Goal: Find specific page/section: Find specific page/section

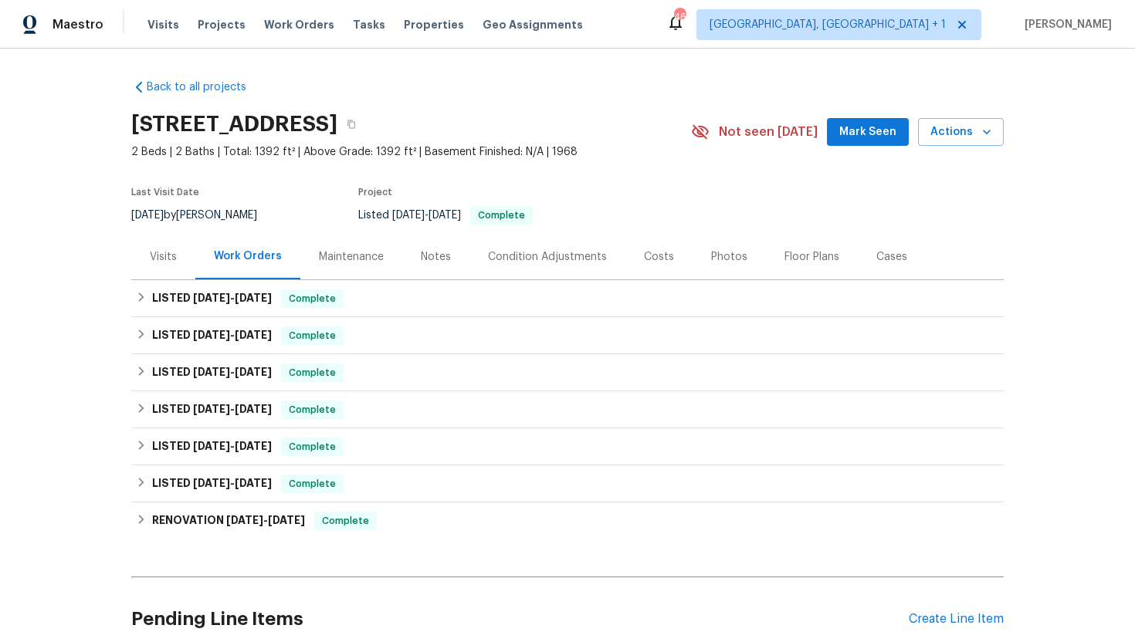
click at [152, 274] on div "Visits" at bounding box center [163, 257] width 64 height 46
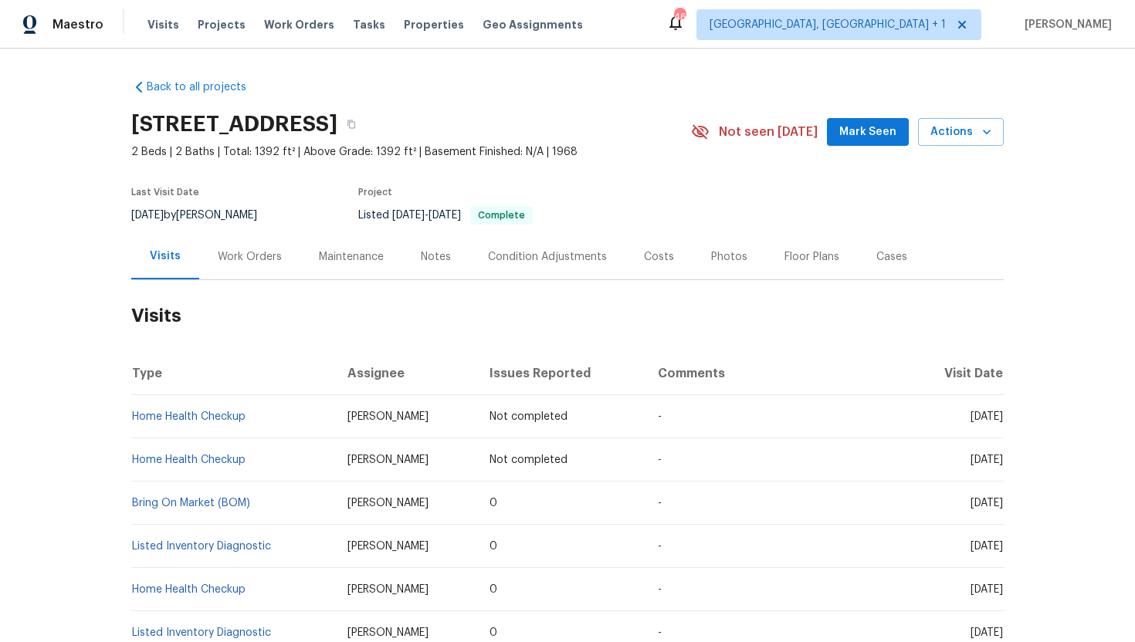
click at [253, 247] on div "Work Orders" at bounding box center [249, 257] width 101 height 46
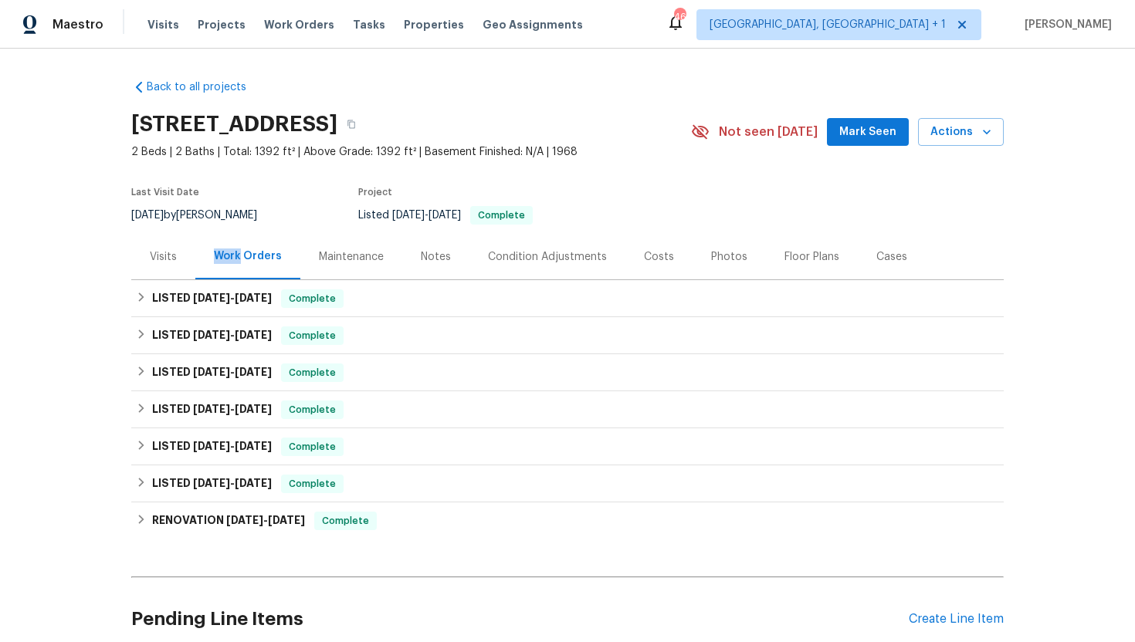
click at [253, 247] on div "Work Orders" at bounding box center [247, 257] width 105 height 46
click at [150, 270] on div "Visits" at bounding box center [163, 257] width 64 height 46
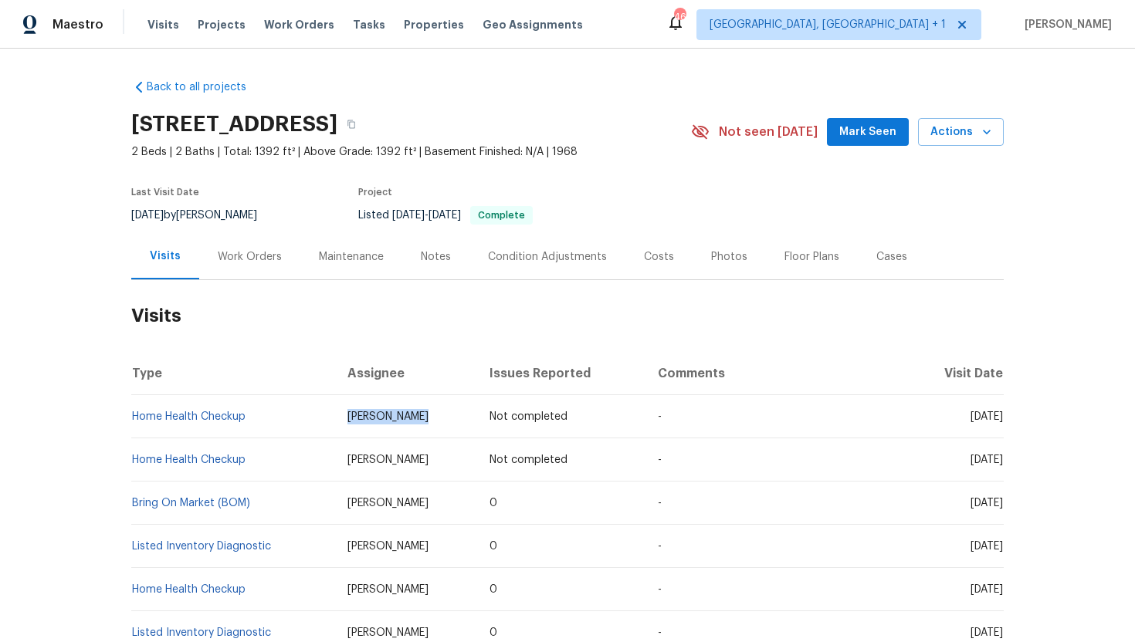
drag, startPoint x: 376, startPoint y: 417, endPoint x: 289, endPoint y: 411, distance: 87.5
click at [335, 412] on td "Samuel Vetrik" at bounding box center [406, 416] width 142 height 43
copy span "Samuel Vetrik"
drag, startPoint x: 944, startPoint y: 503, endPoint x: 993, endPoint y: 502, distance: 49.4
click at [993, 502] on span "Wed, Aug 27 2025" at bounding box center [987, 503] width 32 height 11
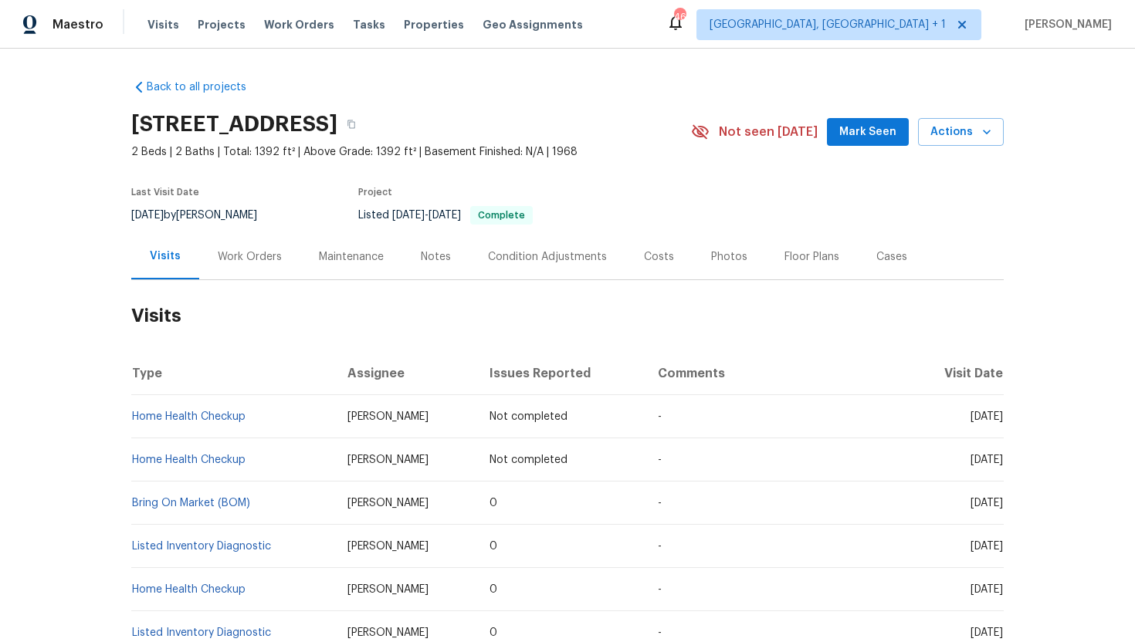
click at [976, 514] on td "Wed, Aug 27 2025" at bounding box center [955, 503] width 97 height 43
drag, startPoint x: 941, startPoint y: 503, endPoint x: 1002, endPoint y: 509, distance: 61.2
click at [1002, 509] on td "Wed, Aug 27 2025" at bounding box center [955, 503] width 97 height 43
copy span "Aug 27 2025"
click at [253, 244] on div "Work Orders" at bounding box center [249, 257] width 101 height 46
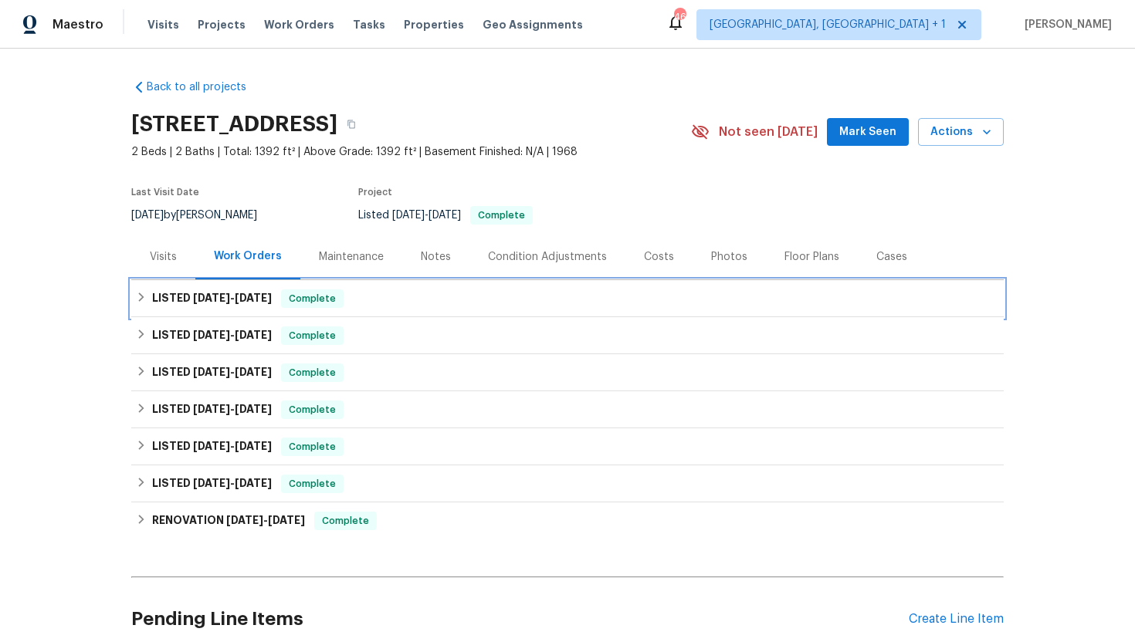
click at [272, 293] on span "8/25/25" at bounding box center [253, 298] width 37 height 11
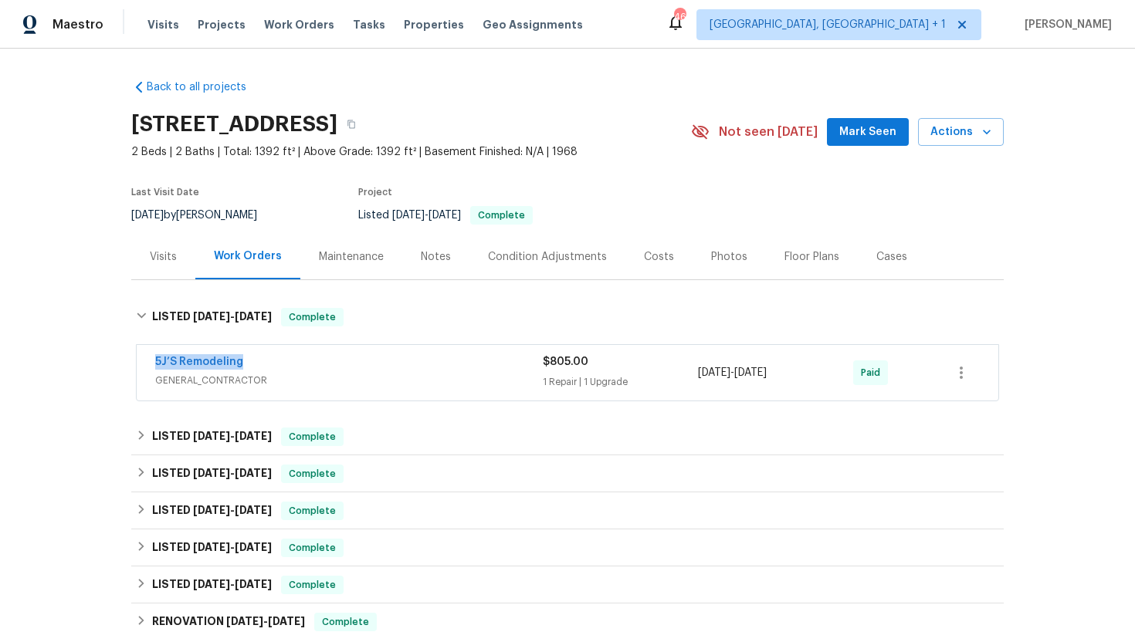
drag, startPoint x: 283, startPoint y: 364, endPoint x: 129, endPoint y: 362, distance: 153.7
click at [129, 362] on div "Back to all projects 6520 Roswell Rd Unit 68, Atlanta, GA 30328 2 Beds | 2 Bath…" at bounding box center [567, 346] width 1135 height 594
copy link "5J’S Remodeling"
drag, startPoint x: 824, startPoint y: 377, endPoint x: 683, endPoint y: 371, distance: 141.4
click at [683, 372] on div "5J’S Remodeling GENERAL_CONTRACTOR $805.00 1 Repair | 1 Upgrade 8/20/2025 - 8/2…" at bounding box center [549, 372] width 788 height 37
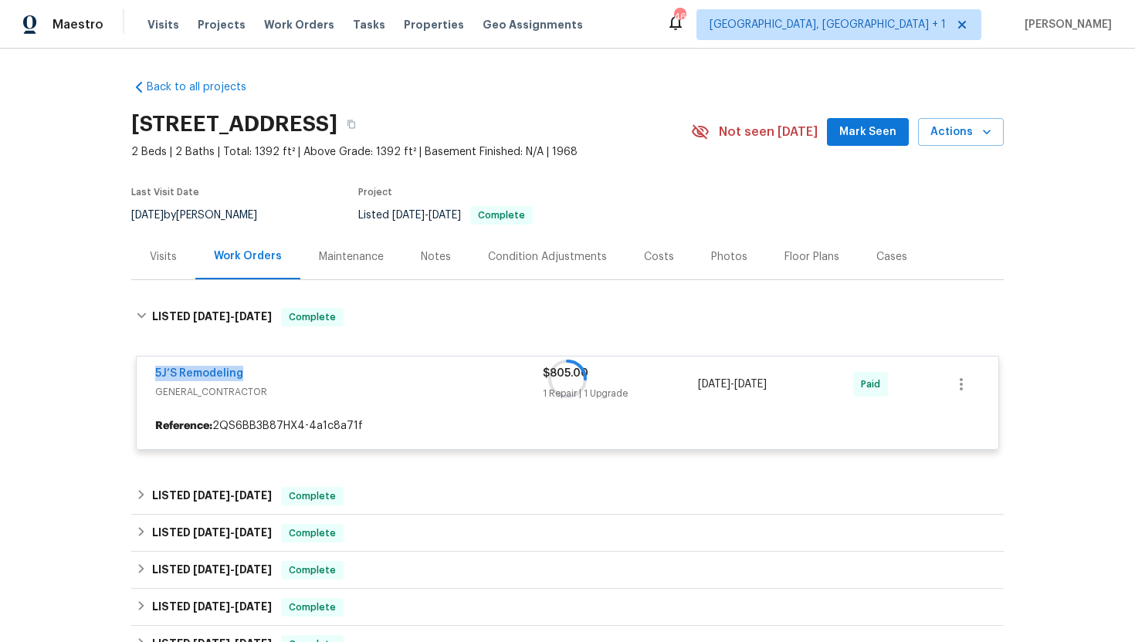
copy div "1 Repair | 1 Upgrade 8/20/2025 - 8/25/2025"
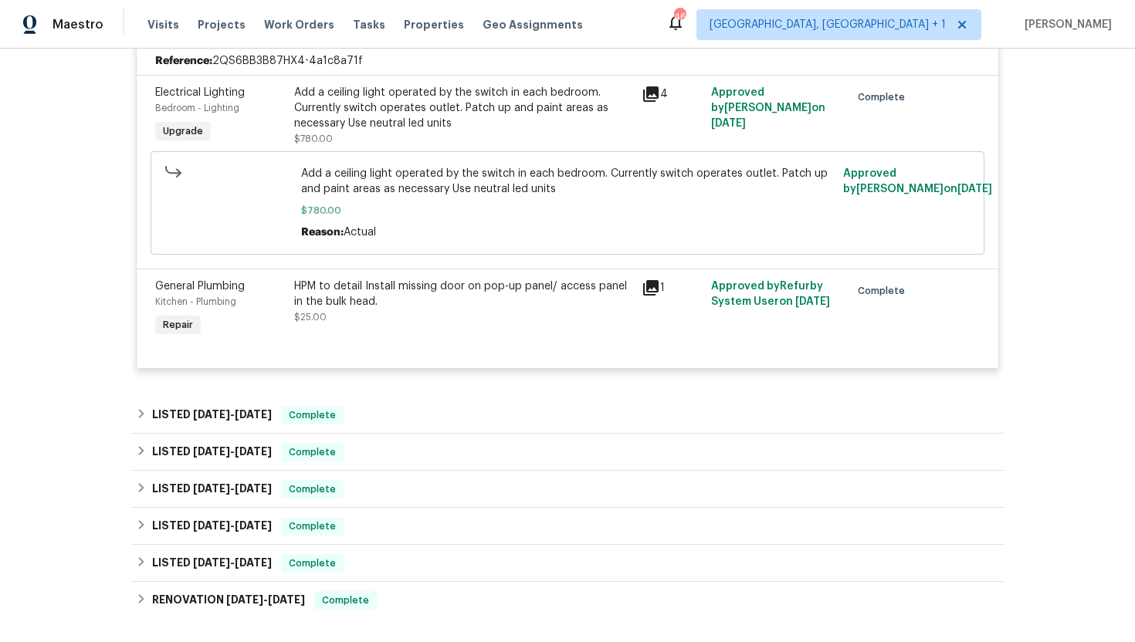
scroll to position [579, 0]
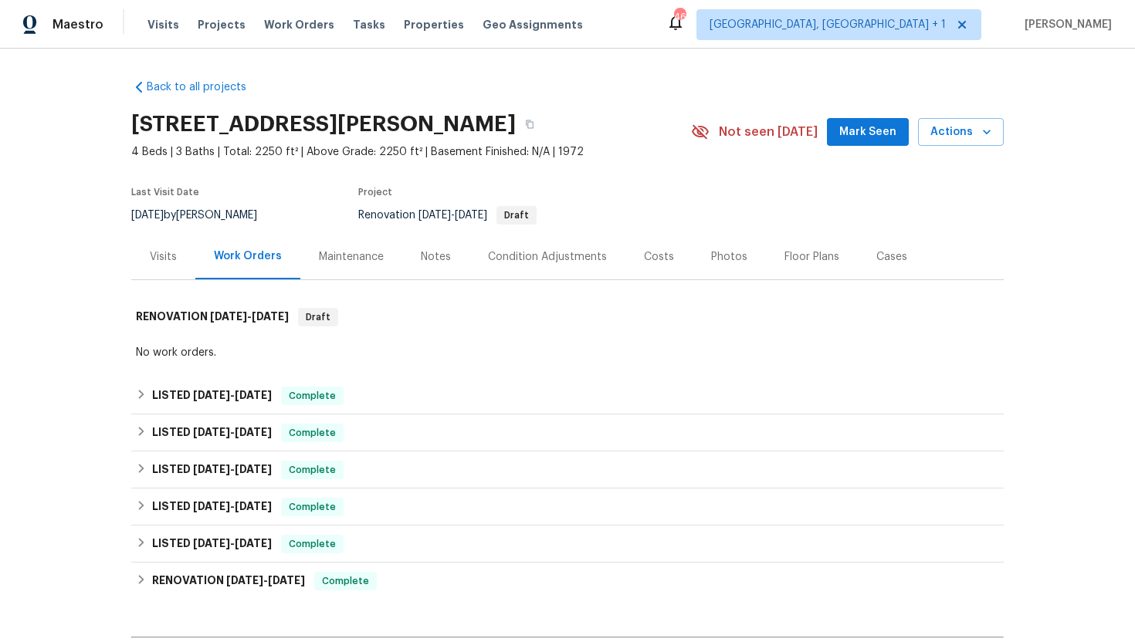
click at [178, 253] on div "Visits" at bounding box center [163, 257] width 64 height 46
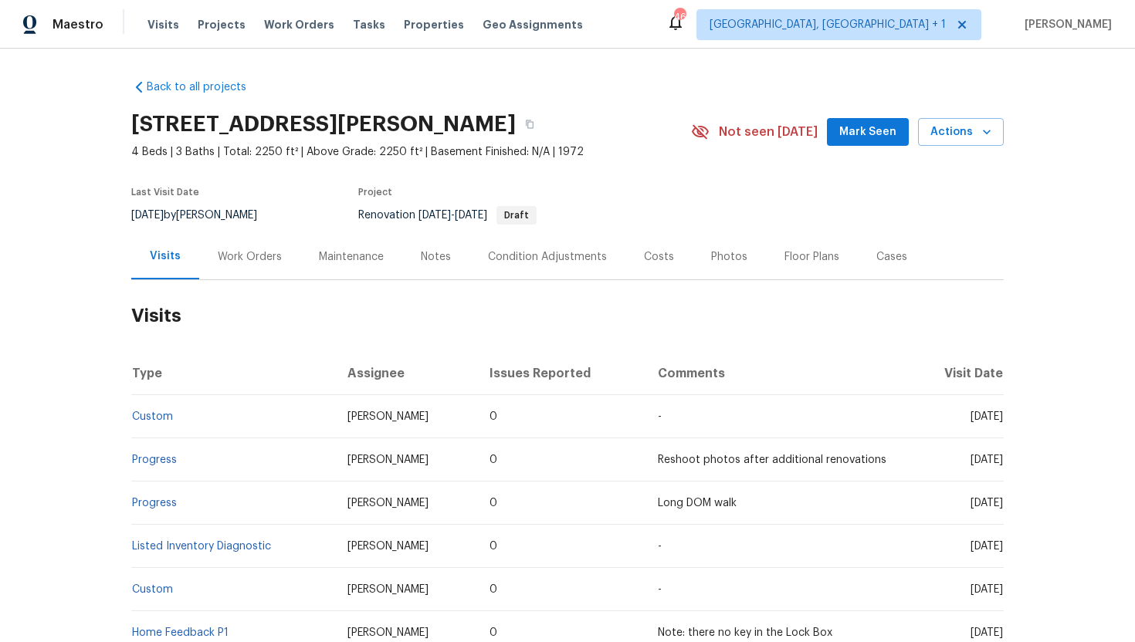
click at [246, 263] on div "Work Orders" at bounding box center [250, 256] width 64 height 15
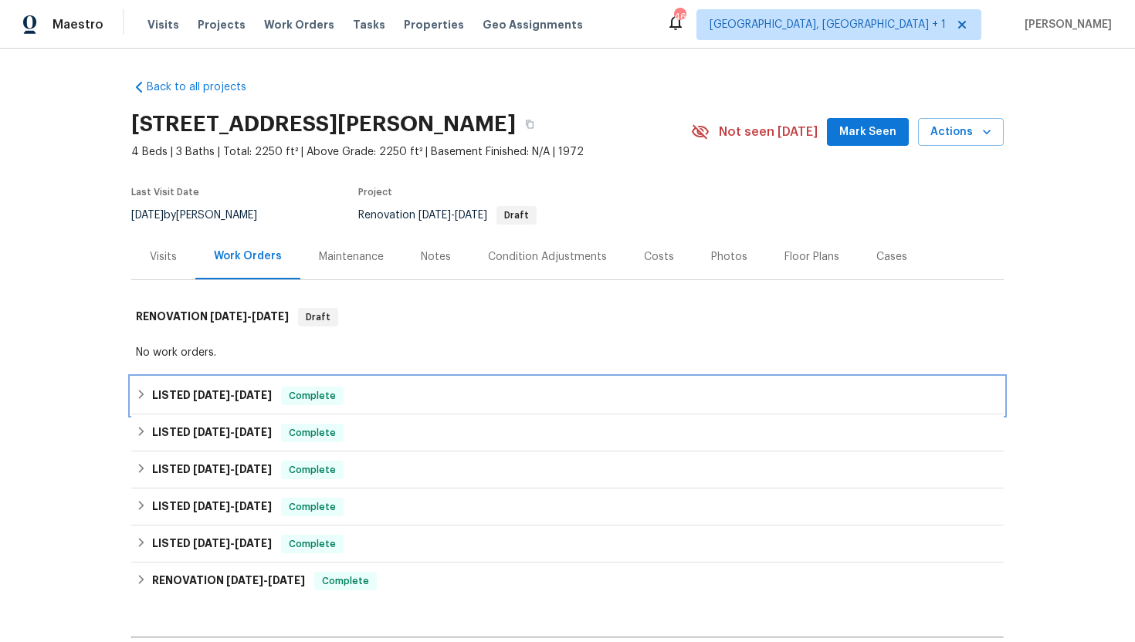
click at [286, 404] on div "Complete" at bounding box center [312, 396] width 63 height 19
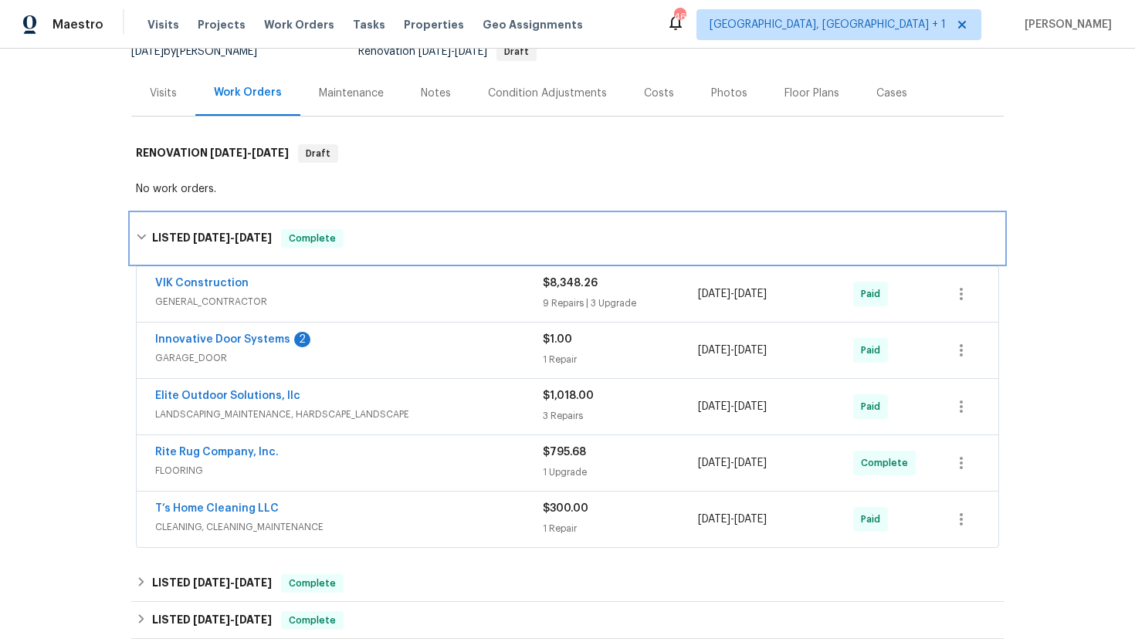
scroll to position [181, 0]
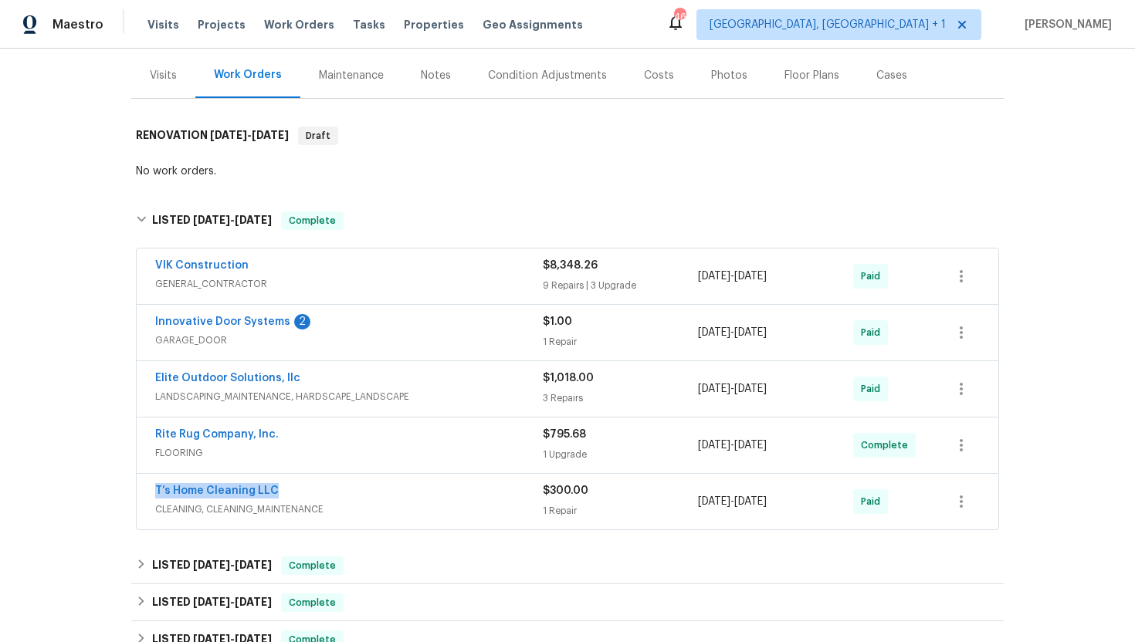
drag, startPoint x: 280, startPoint y: 490, endPoint x: 104, endPoint y: 485, distance: 175.4
click at [103, 485] on div "Back to all projects [STREET_ADDRESS][PERSON_NAME] 4 Beds | 3 Baths | Total: 22…" at bounding box center [567, 346] width 1135 height 594
copy link "T’s Home Cleaning LLC"
drag, startPoint x: 818, startPoint y: 497, endPoint x: 645, endPoint y: 495, distance: 173.0
click at [645, 496] on div "T’s Home Cleaning LLC CLEANING, CLEANING_MAINTENANCE $300.00 1 Repair [DATE] - …" at bounding box center [549, 501] width 788 height 37
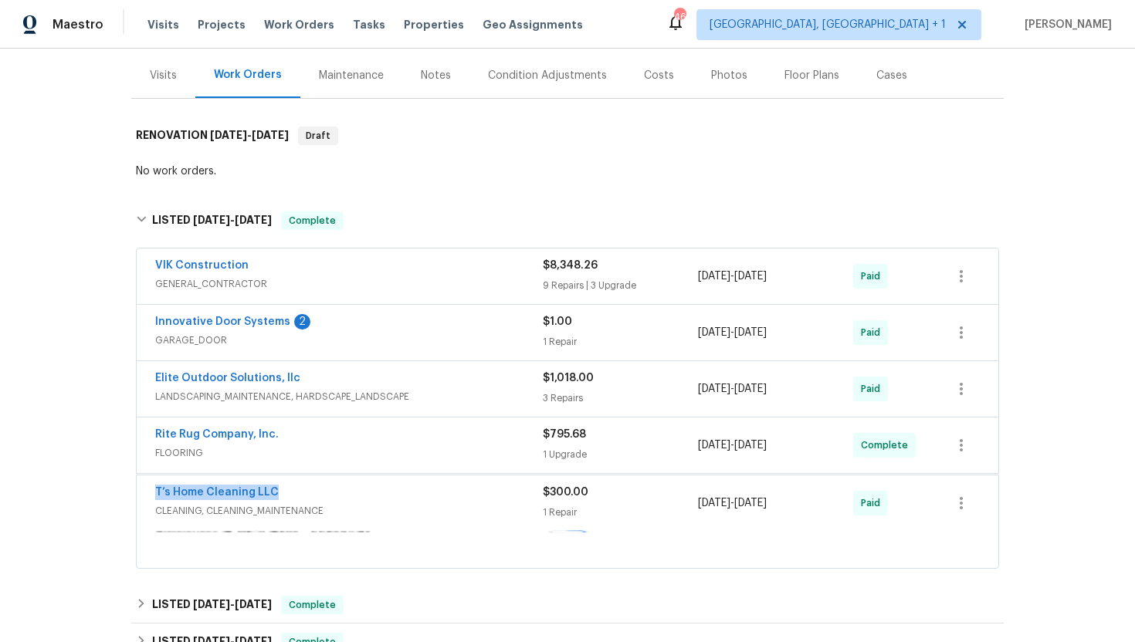
copy div "1 Repair [DATE] - [DATE]"
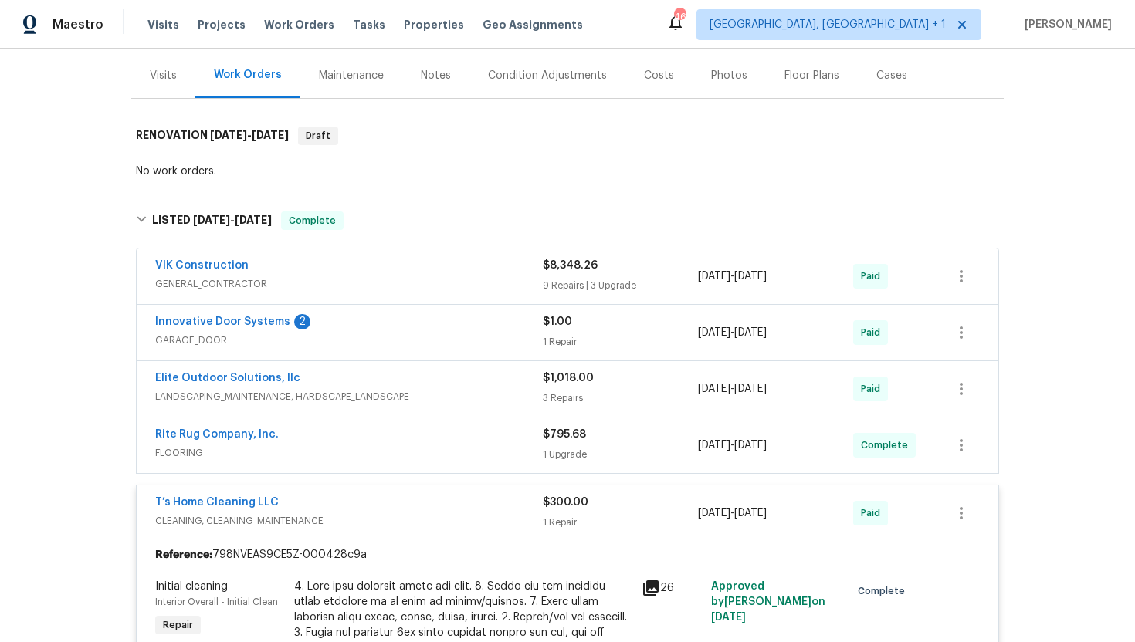
click at [176, 88] on div "Visits" at bounding box center [163, 76] width 64 height 46
